Goal: Find specific page/section

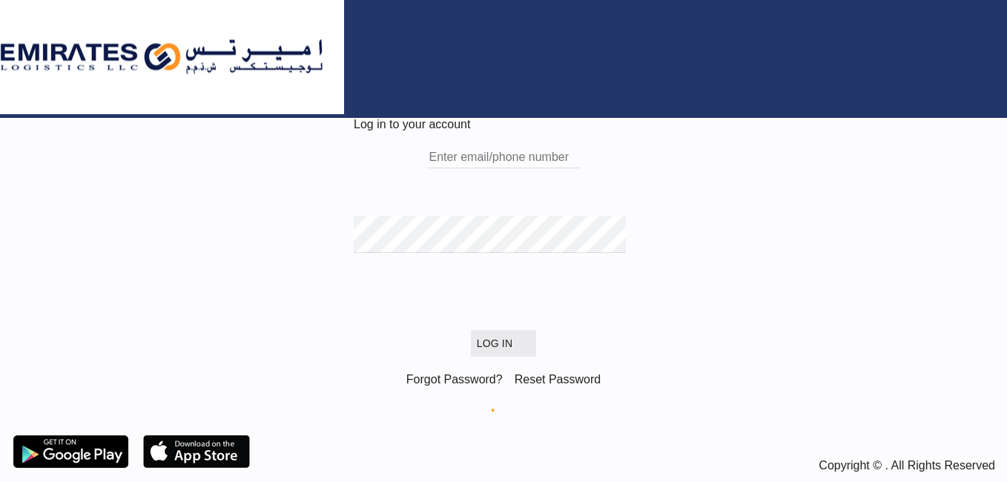
type input "[PERSON_NAME][EMAIL_ADDRESS][DOMAIN_NAME]"
click at [471, 330] on button "Log In" at bounding box center [503, 343] width 65 height 27
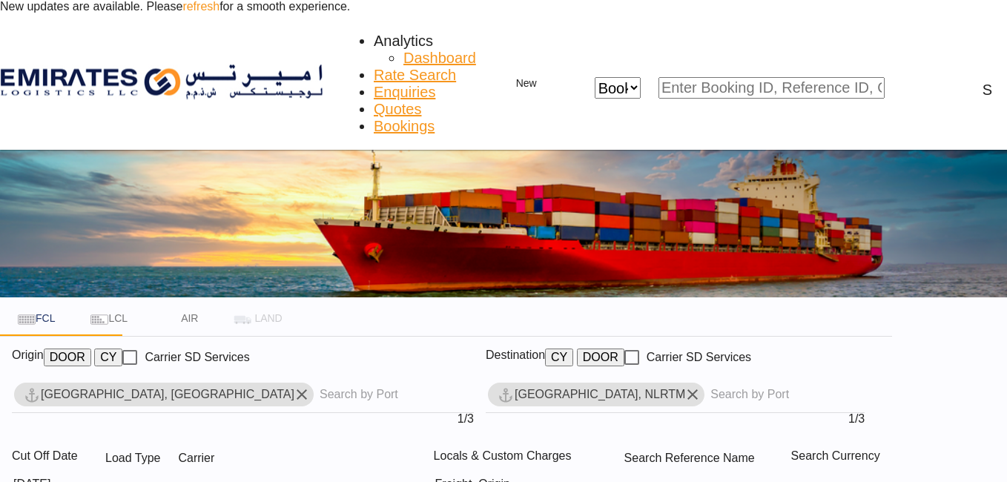
click at [219, 13] on link "refresh" at bounding box center [200, 6] width 37 height 13
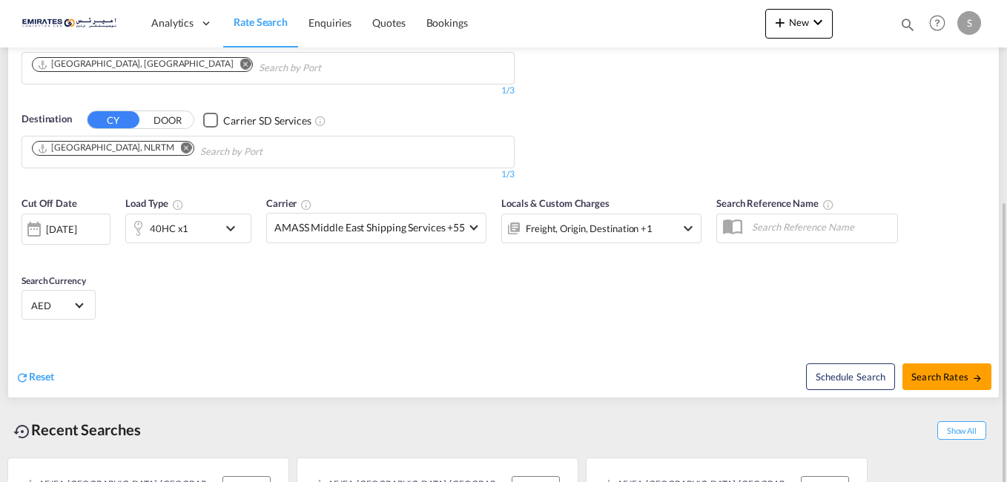
scroll to position [257, 0]
